Goal: Download file/media

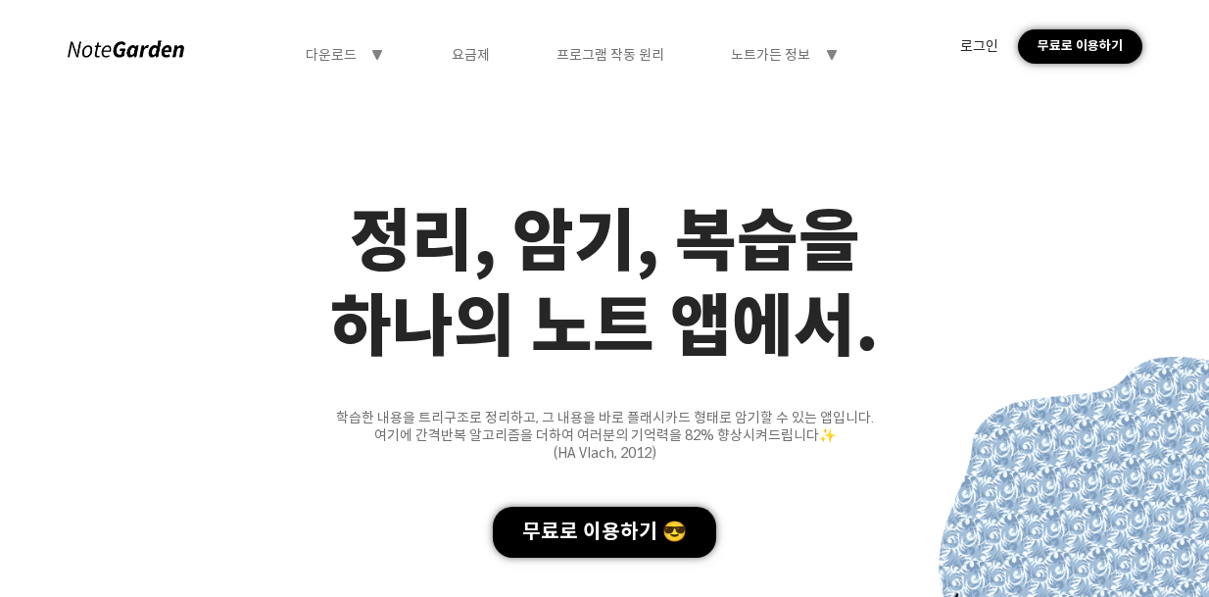
scroll to position [1032, 0]
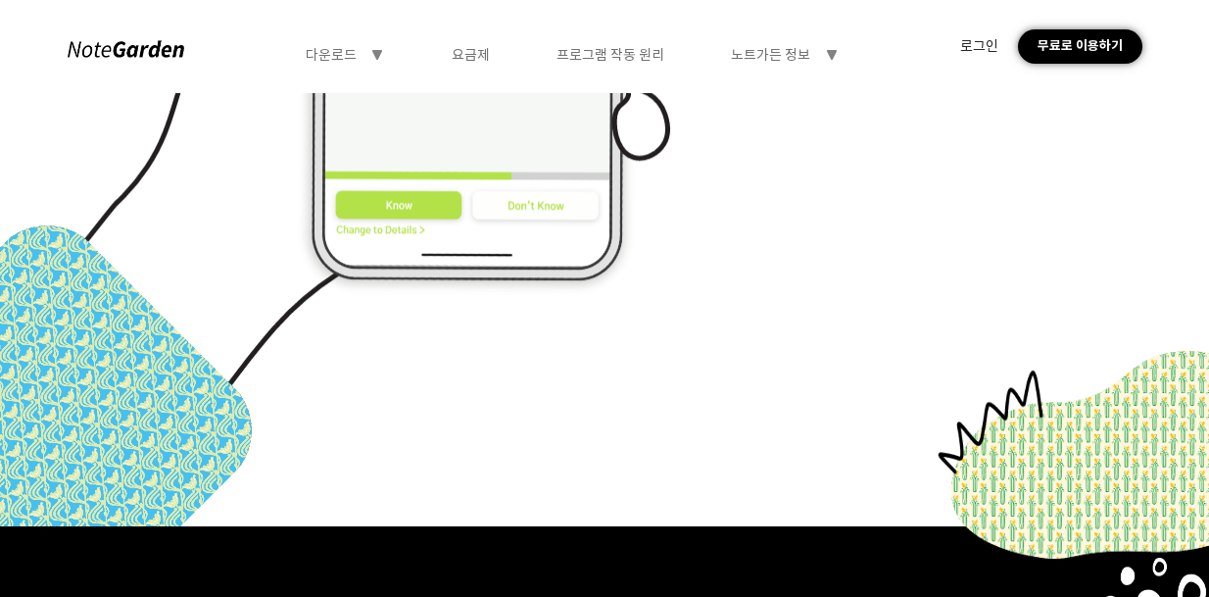
click at [470, 51] on div "요금제" at bounding box center [471, 55] width 38 height 18
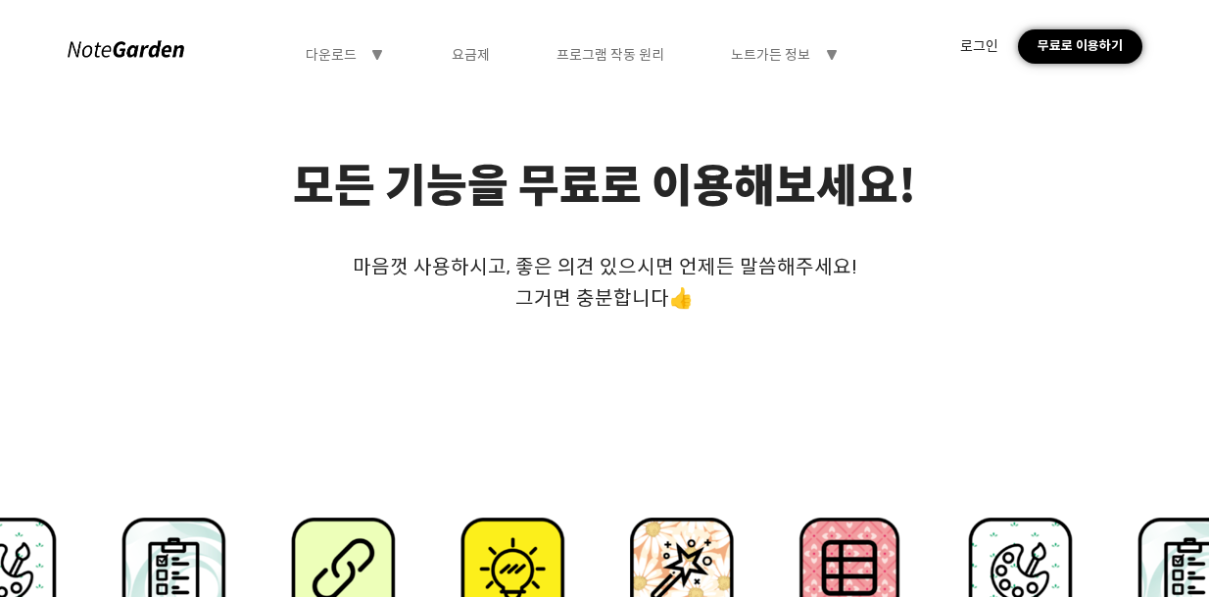
scroll to position [0, 0]
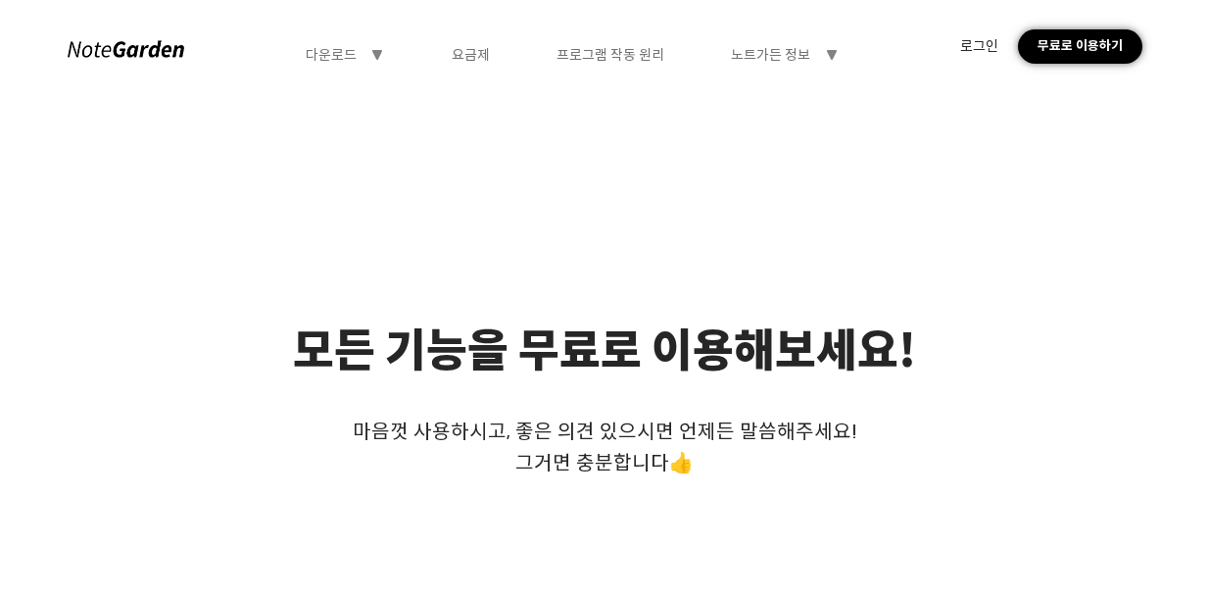
click at [552, 326] on div "모든 기능을 무료로 이용해보세요!" at bounding box center [604, 346] width 623 height 57
click at [371, 47] on icon "symbol-triangle-down" at bounding box center [377, 55] width 16 height 16
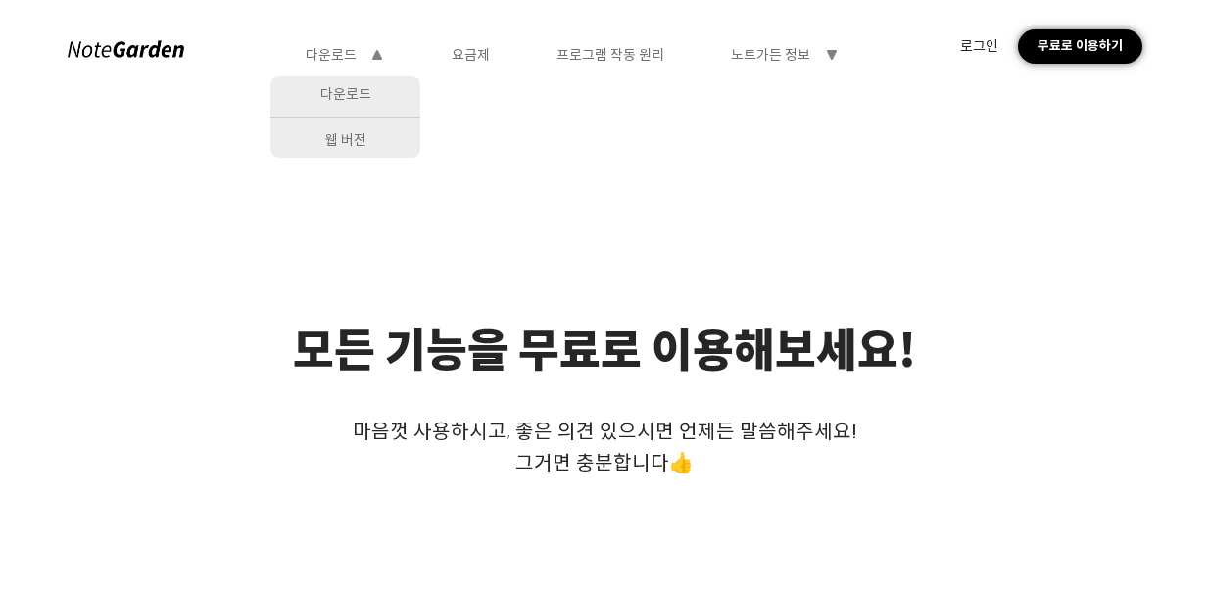
click at [379, 93] on div "다운로드" at bounding box center [345, 93] width 150 height 35
